Goal: Find specific page/section: Find specific page/section

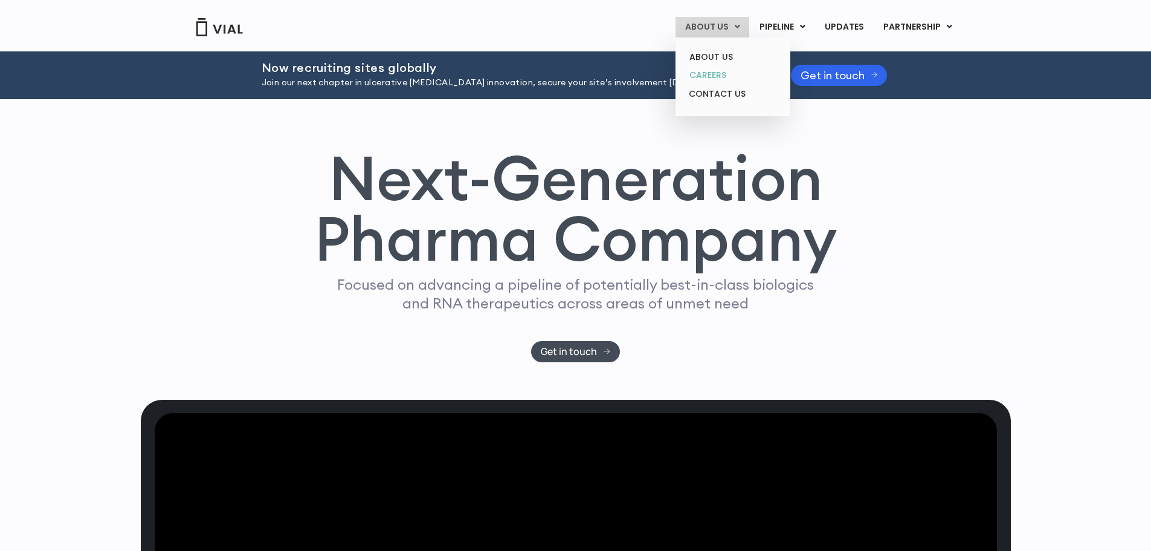
click at [726, 74] on link "CAREERS" at bounding box center [733, 75] width 106 height 19
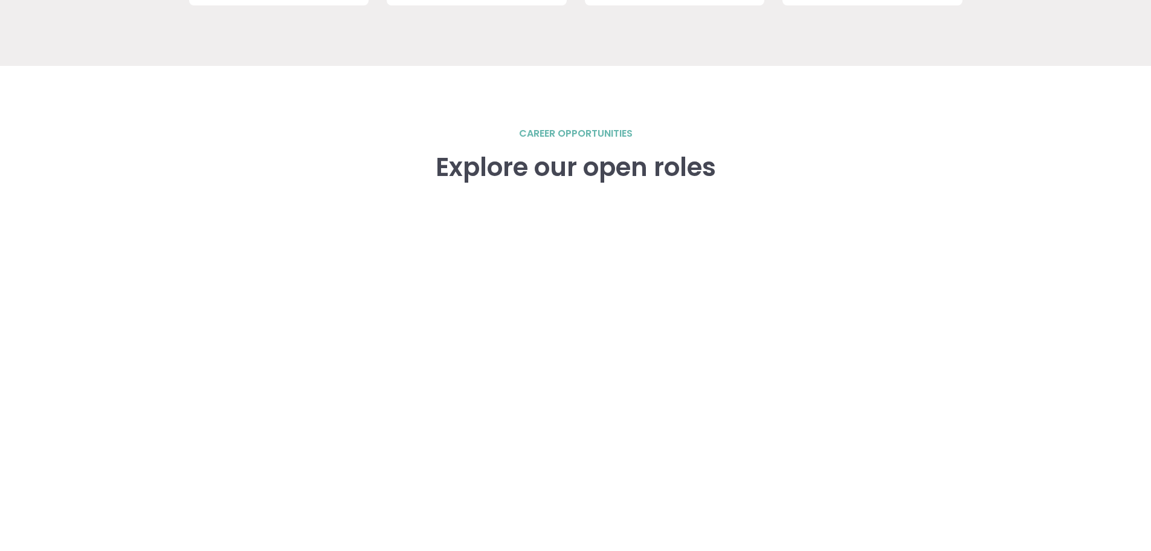
scroll to position [1819, 0]
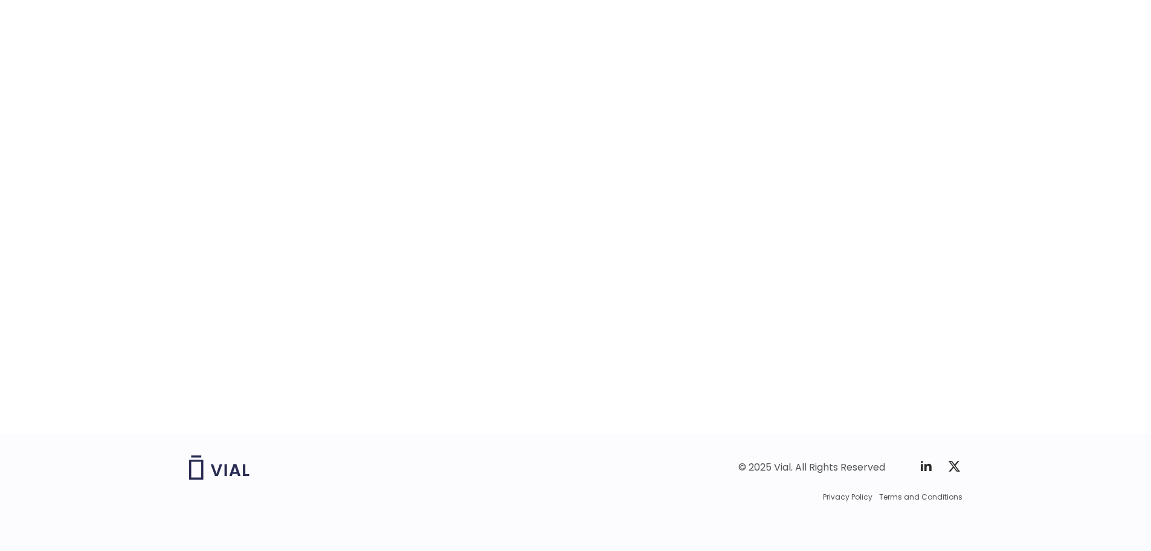
click at [254, 345] on div "career opportunities Explore our open roles" at bounding box center [576, 173] width 774 height 519
